Goal: Find specific fact: Find specific fact

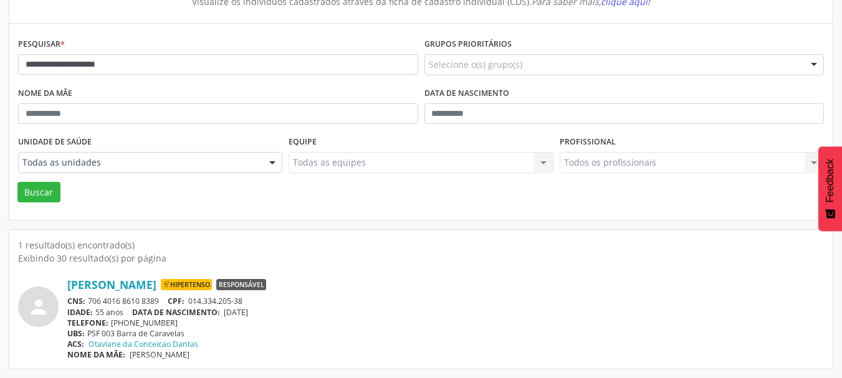
scroll to position [130, 0]
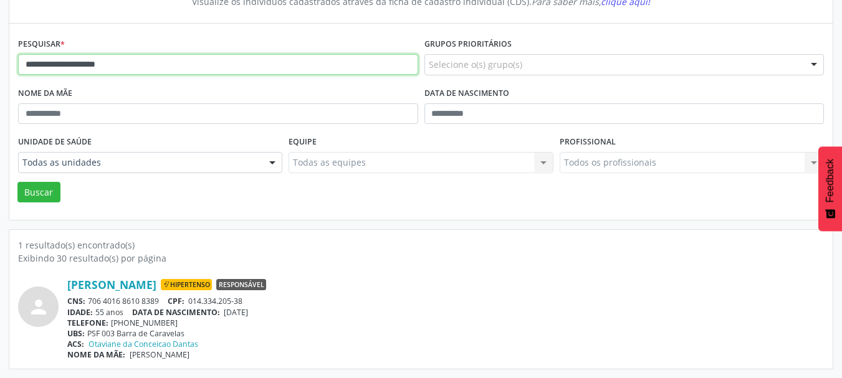
drag, startPoint x: 162, startPoint y: 67, endPoint x: 0, endPoint y: 84, distance: 163.0
click at [0, 77] on div "**********" at bounding box center [421, 158] width 842 height 440
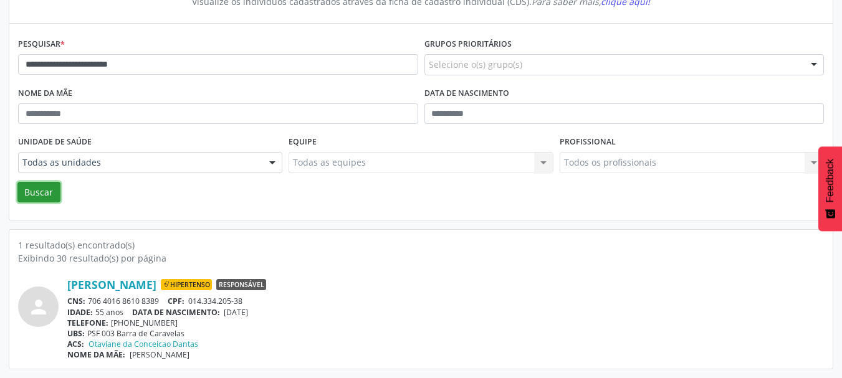
click at [41, 188] on button "Buscar" at bounding box center [38, 192] width 43 height 21
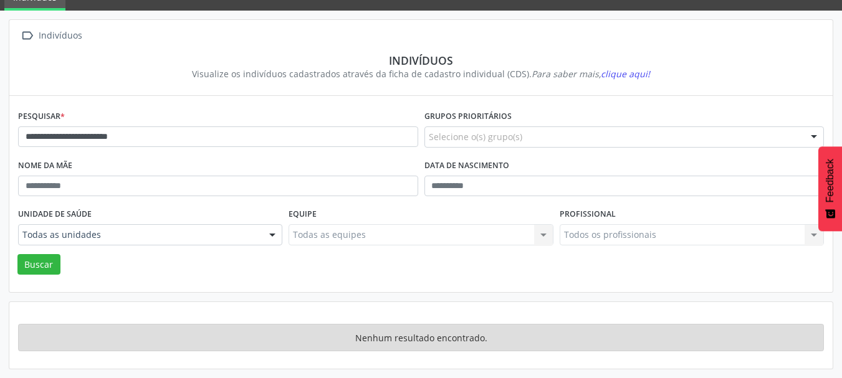
scroll to position [58, 0]
click at [49, 261] on button "Buscar" at bounding box center [38, 264] width 43 height 21
click at [29, 272] on button "Buscar" at bounding box center [38, 264] width 43 height 21
click at [41, 263] on button "Buscar" at bounding box center [38, 264] width 43 height 21
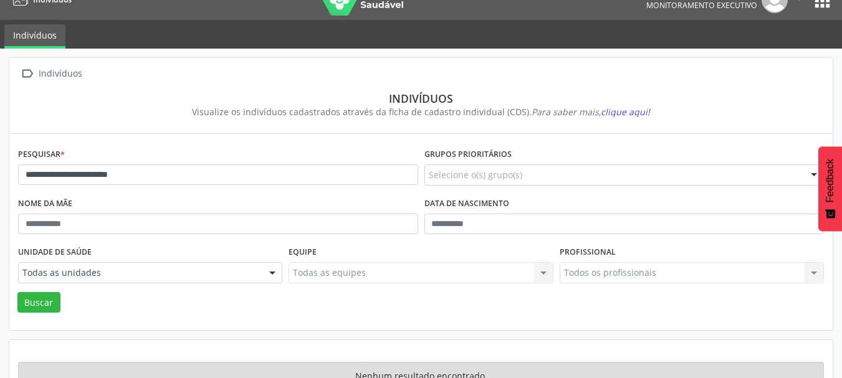
scroll to position [0, 0]
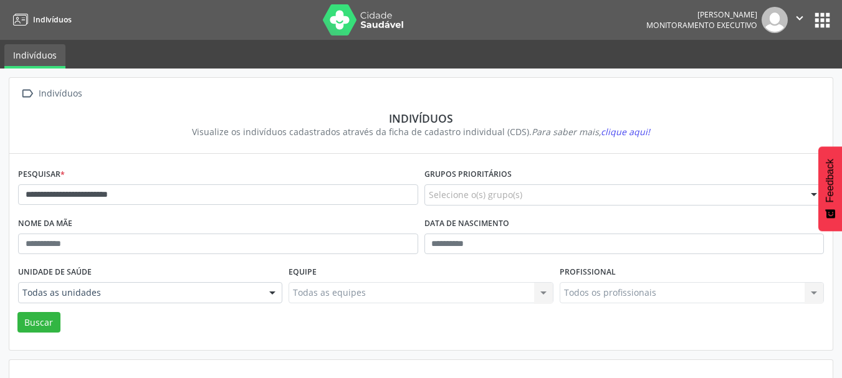
click at [101, 128] on div "Visualize os indivíduos cadastrados através da ficha de cadastro individual (CD…" at bounding box center [421, 131] width 789 height 13
drag, startPoint x: 166, startPoint y: 194, endPoint x: 0, endPoint y: 190, distance: 165.9
click at [0, 190] on div "**********" at bounding box center [421, 253] width 842 height 368
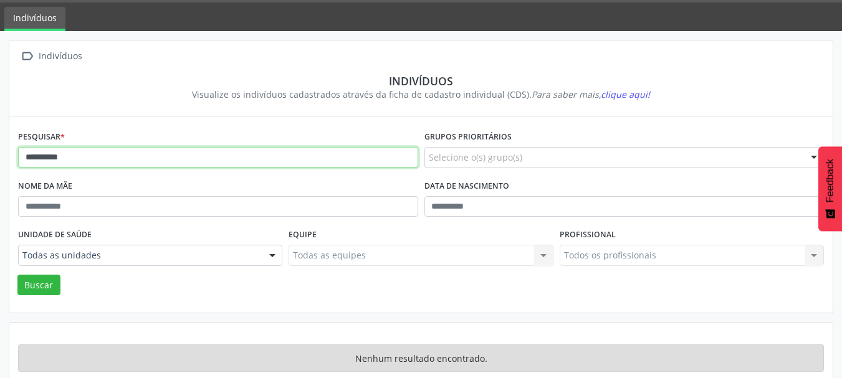
scroll to position [58, 0]
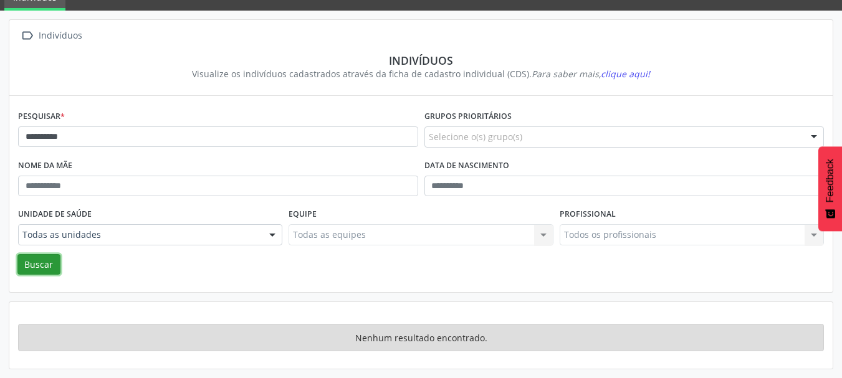
drag, startPoint x: 43, startPoint y: 262, endPoint x: 38, endPoint y: 283, distance: 21.2
click at [42, 264] on button "Buscar" at bounding box center [38, 264] width 43 height 21
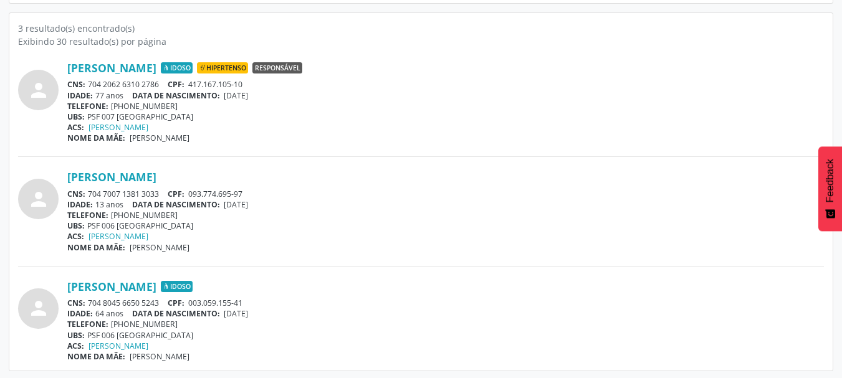
scroll to position [349, 0]
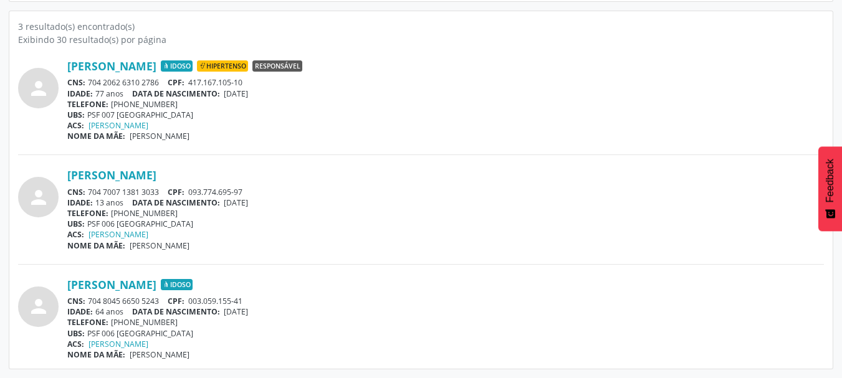
drag, startPoint x: 163, startPoint y: 80, endPoint x: 90, endPoint y: 82, distance: 73.0
click at [90, 82] on div "CNS: 704 2062 6310 2786 CPF: 417.167.105-10" at bounding box center [445, 82] width 757 height 11
copy div "704 2062 6310 2786"
click at [196, 122] on div "ACS: [PERSON_NAME]" at bounding box center [445, 125] width 757 height 11
drag, startPoint x: 249, startPoint y: 84, endPoint x: 190, endPoint y: 80, distance: 58.7
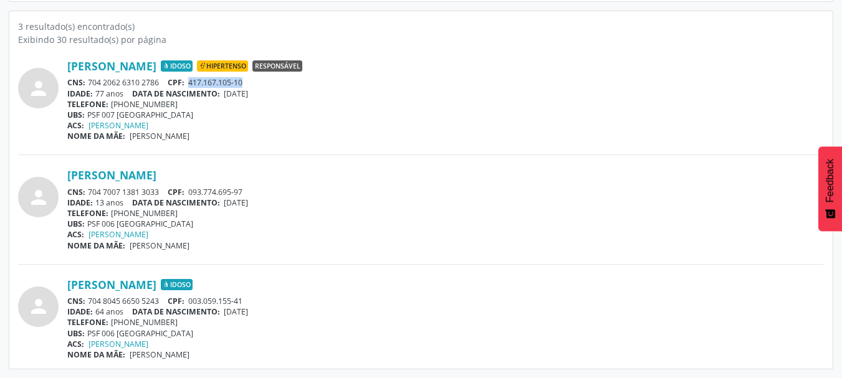
click at [190, 80] on div "CNS: 704 2062 6310 2786 CPF: 417.167.105-10" at bounding box center [445, 82] width 757 height 11
copy span "417.167.105-10"
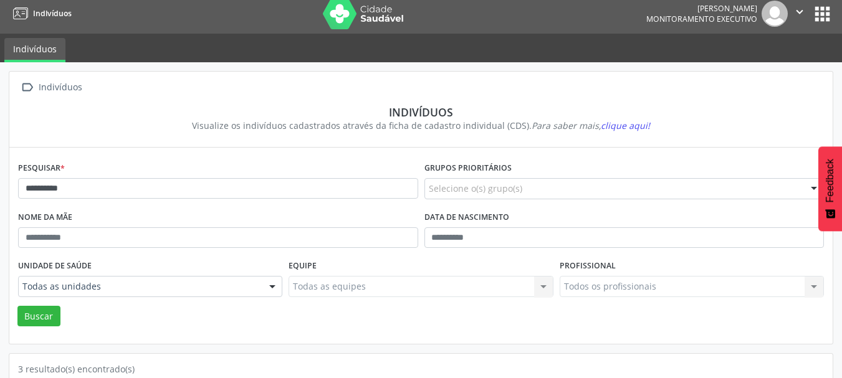
scroll to position [0, 0]
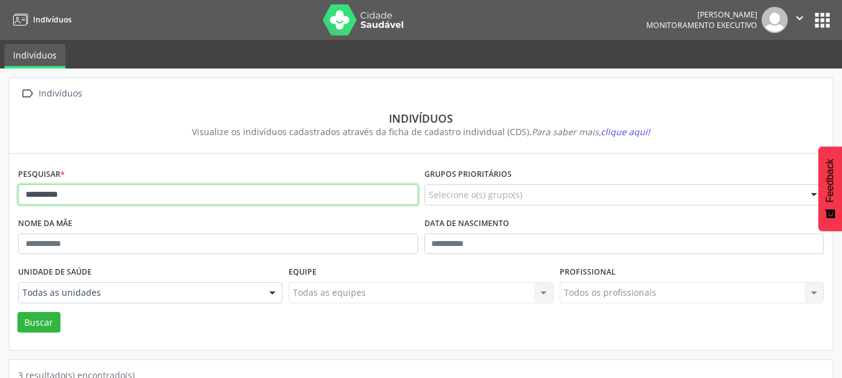
drag, startPoint x: 111, startPoint y: 194, endPoint x: 0, endPoint y: 196, distance: 111.0
drag, startPoint x: 91, startPoint y: 196, endPoint x: 0, endPoint y: 198, distance: 91.0
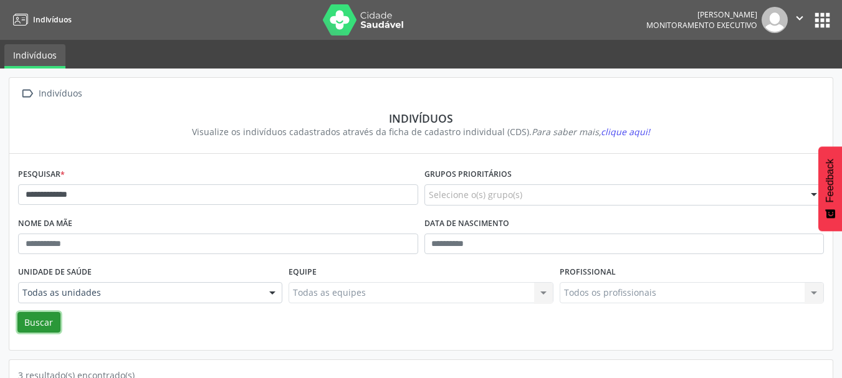
click at [43, 324] on button "Buscar" at bounding box center [38, 322] width 43 height 21
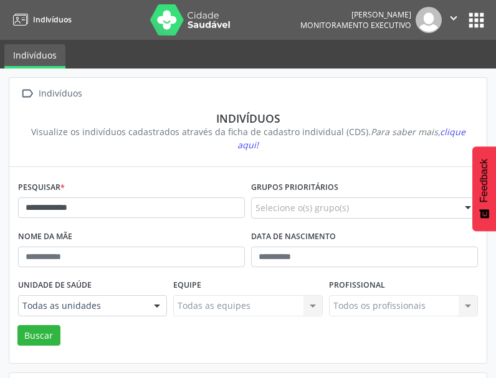
click at [398, 110] on section "Indivíduos Visualize os indivíduos cadastrados através da ficha de cadastro ind…" at bounding box center [248, 131] width 460 height 57
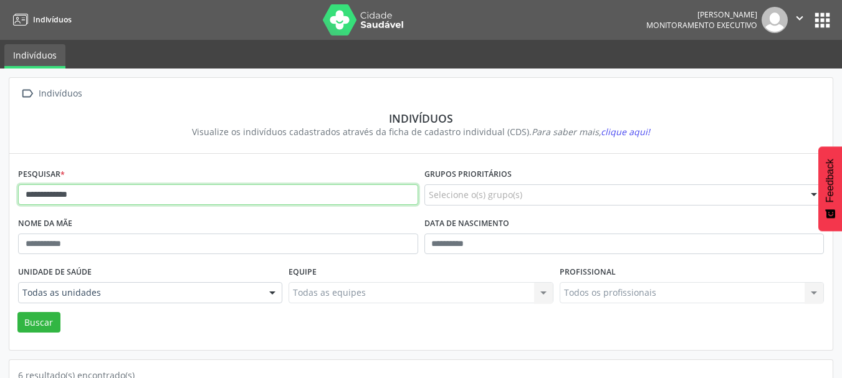
drag, startPoint x: 111, startPoint y: 196, endPoint x: 0, endPoint y: 193, distance: 111.0
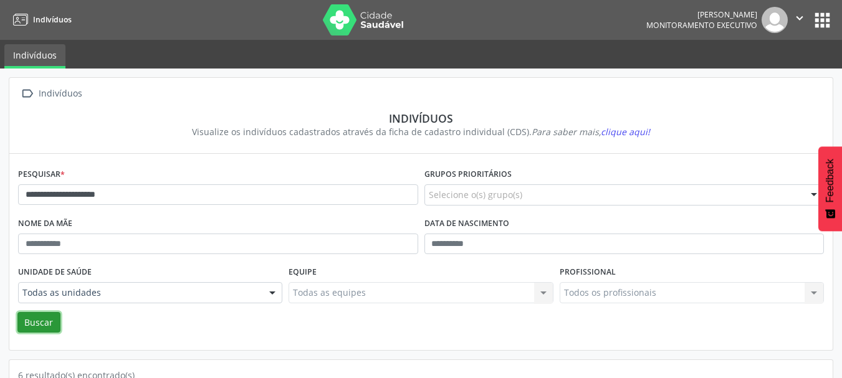
click at [40, 331] on button "Buscar" at bounding box center [38, 322] width 43 height 21
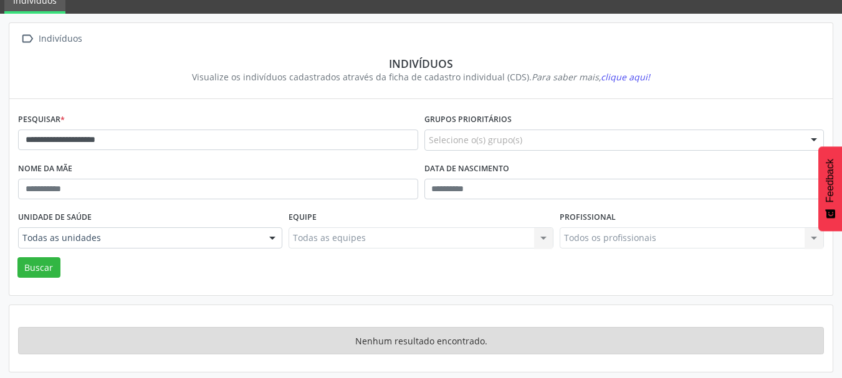
scroll to position [58, 0]
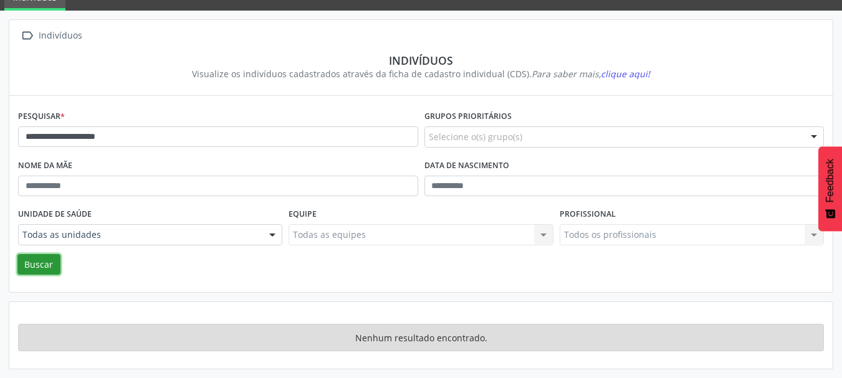
click at [27, 264] on button "Buscar" at bounding box center [38, 264] width 43 height 21
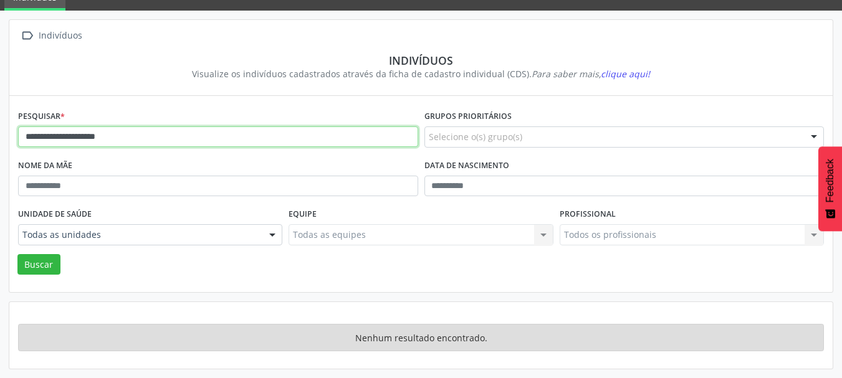
drag, startPoint x: 122, startPoint y: 137, endPoint x: 79, endPoint y: 134, distance: 43.1
click at [79, 134] on input "**********" at bounding box center [218, 137] width 400 height 21
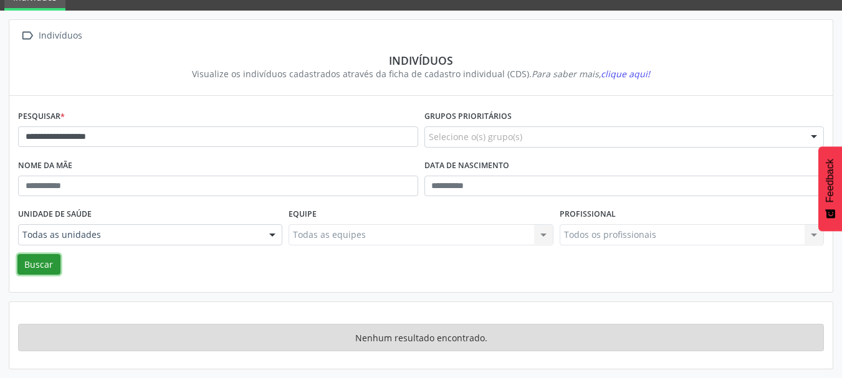
click at [46, 267] on button "Buscar" at bounding box center [38, 264] width 43 height 21
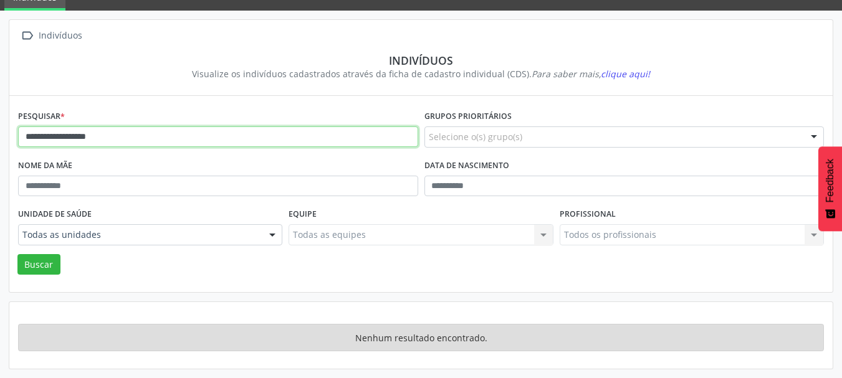
click at [82, 141] on input "**********" at bounding box center [218, 137] width 400 height 21
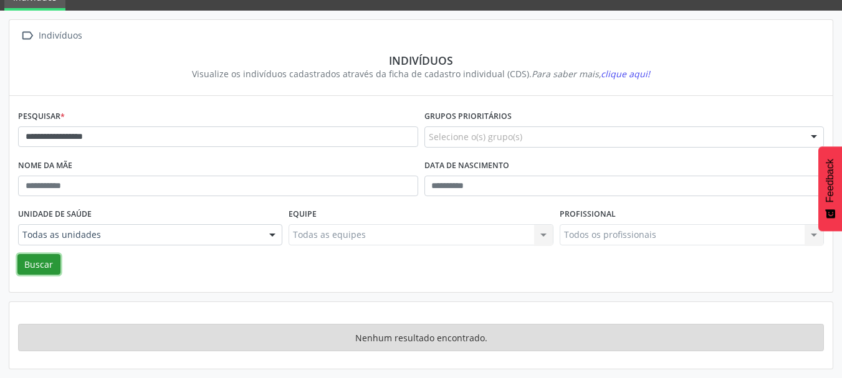
click at [51, 256] on button "Buscar" at bounding box center [38, 264] width 43 height 21
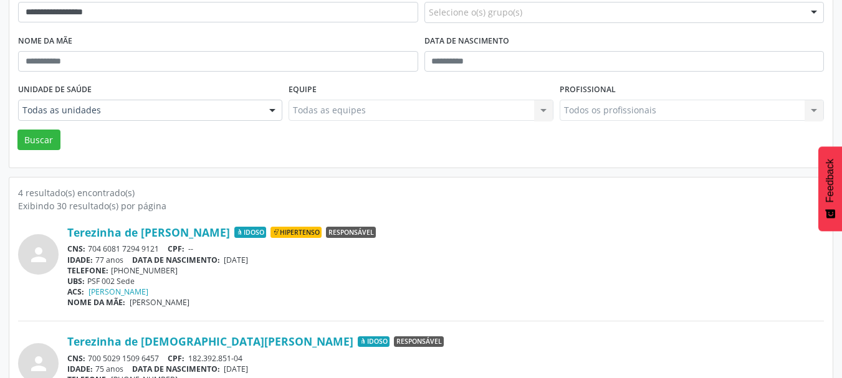
scroll to position [307, 0]
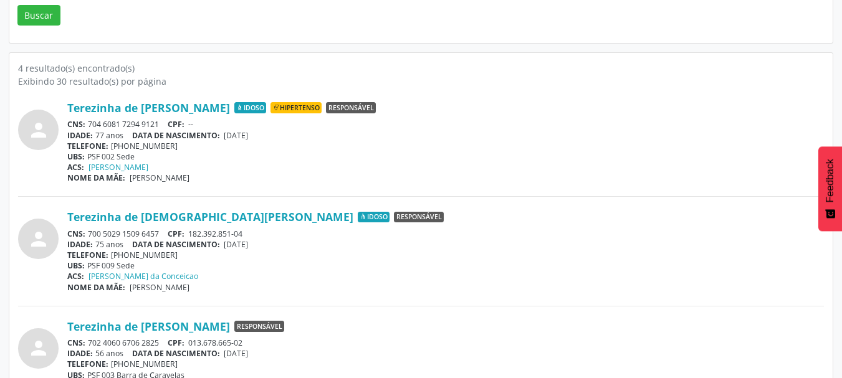
drag, startPoint x: 161, startPoint y: 125, endPoint x: 90, endPoint y: 125, distance: 71.1
click at [90, 125] on div "CNS: 704 6081 7294 9121 CPF: --" at bounding box center [445, 124] width 757 height 11
copy div "704 6081 7294 9121"
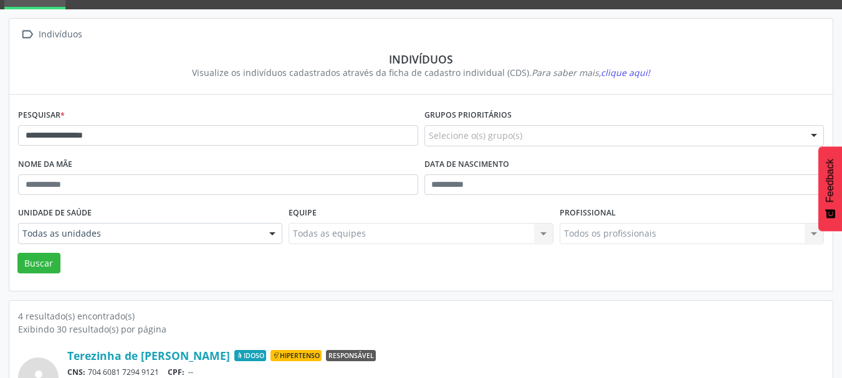
scroll to position [58, 0]
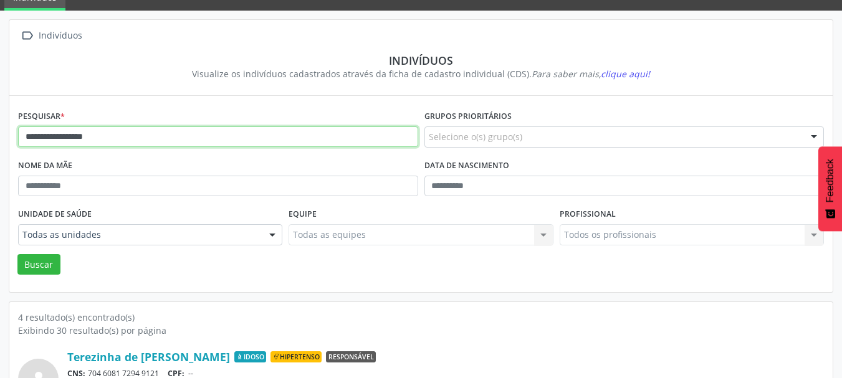
drag, startPoint x: 111, startPoint y: 138, endPoint x: 0, endPoint y: 125, distance: 111.7
type input "**********"
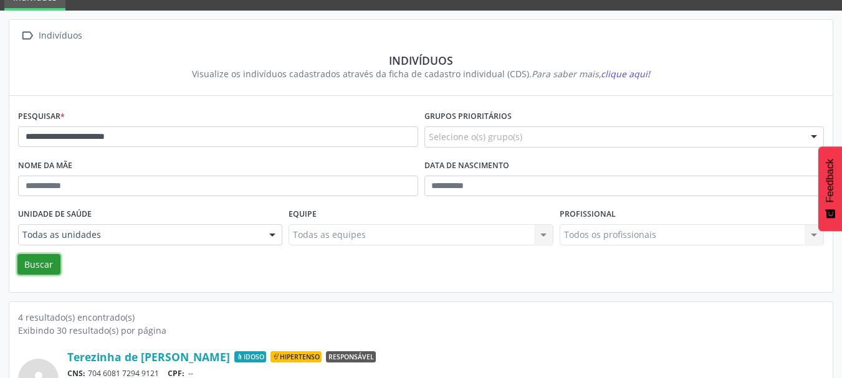
click at [44, 263] on button "Buscar" at bounding box center [38, 264] width 43 height 21
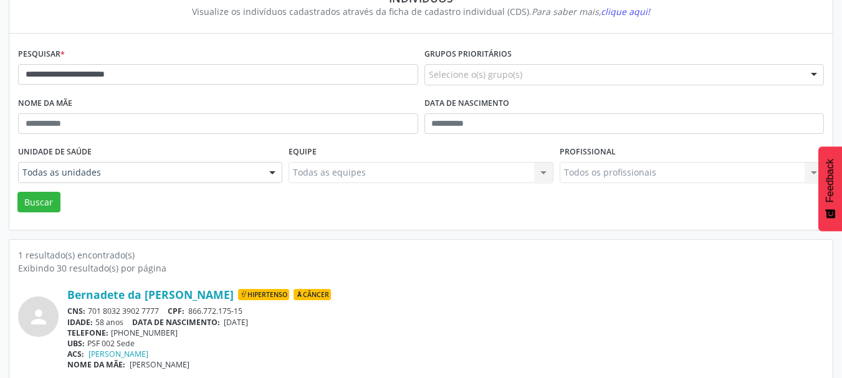
scroll to position [130, 0]
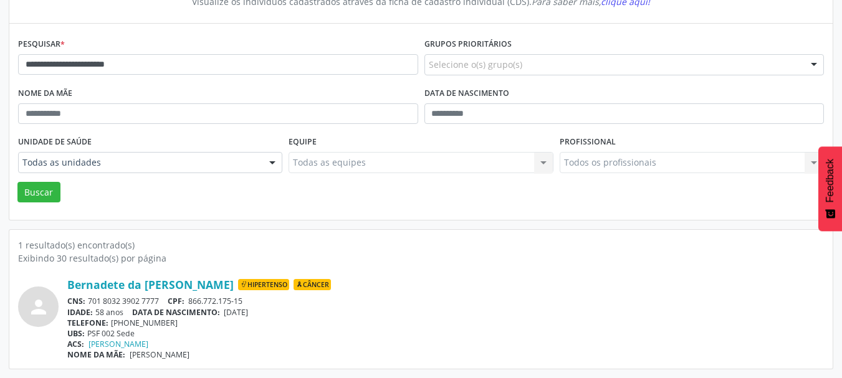
drag, startPoint x: 164, startPoint y: 302, endPoint x: 90, endPoint y: 305, distance: 73.6
click at [90, 305] on div "CNS: 701 8032 3902 7777 CPF: 866.772.175-15" at bounding box center [445, 301] width 757 height 11
copy div "701 8032 3902 7777"
click at [185, 302] on span "CPF:" at bounding box center [176, 301] width 17 height 11
drag, startPoint x: 246, startPoint y: 301, endPoint x: 191, endPoint y: 303, distance: 54.9
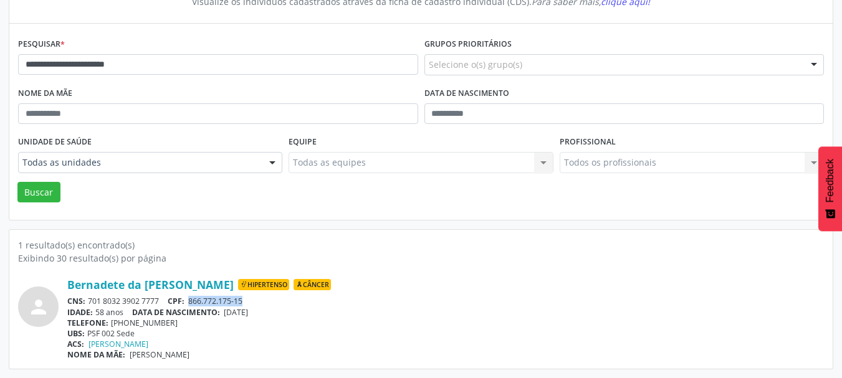
click at [191, 303] on span "866.772.175-15" at bounding box center [215, 301] width 54 height 11
copy span "866.772.175-15"
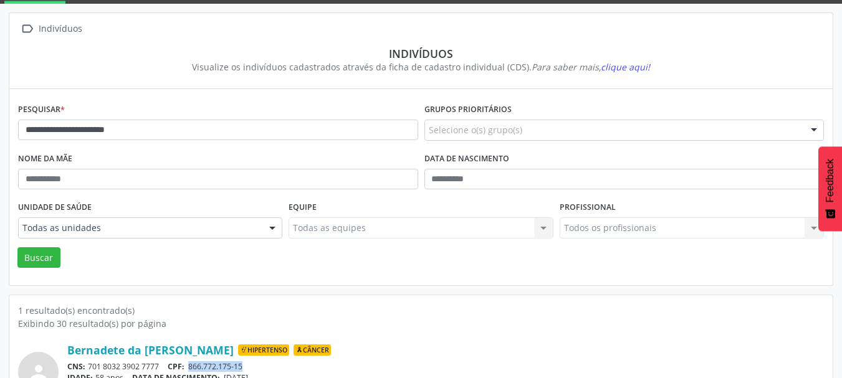
scroll to position [0, 0]
